Goal: Task Accomplishment & Management: Use online tool/utility

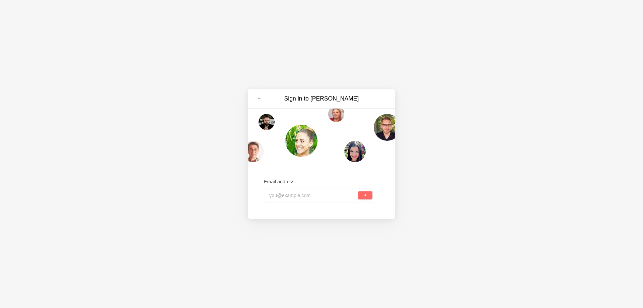
paste input "natureadorned@tiffincrane.com"
click at [367, 196] on button "submit" at bounding box center [365, 195] width 14 height 8
type input "natureadorned@tiffincrane.com"
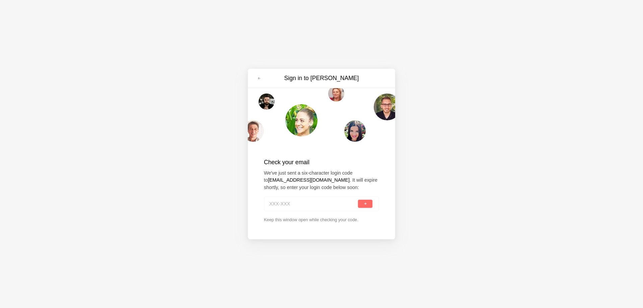
paste input "3YZ-1NZ"
click at [366, 206] on button "submit" at bounding box center [365, 204] width 14 height 8
type input "3YZ-1NZ"
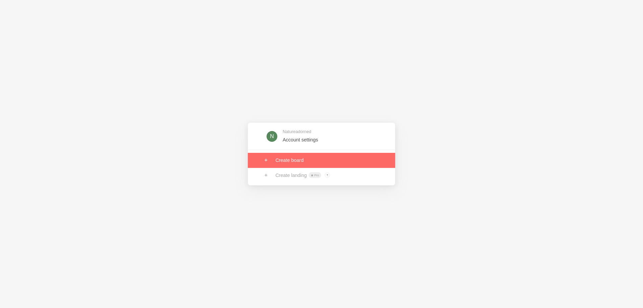
click at [289, 153] on link at bounding box center [321, 160] width 147 height 15
